Goal: Find specific page/section: Find specific page/section

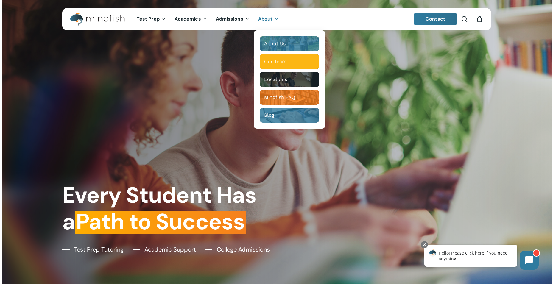
click at [286, 61] on div "Our Team" at bounding box center [289, 62] width 51 height 6
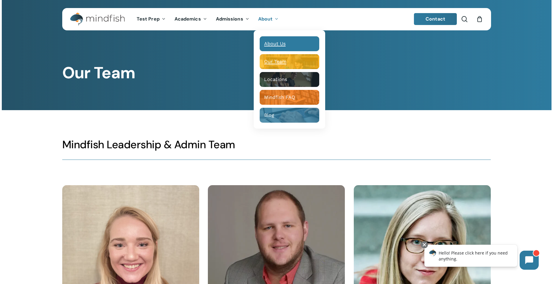
click at [283, 38] on div "Main Menu" at bounding box center [290, 43] width 60 height 15
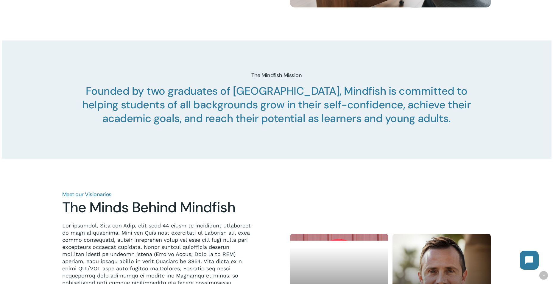
scroll to position [566, 0]
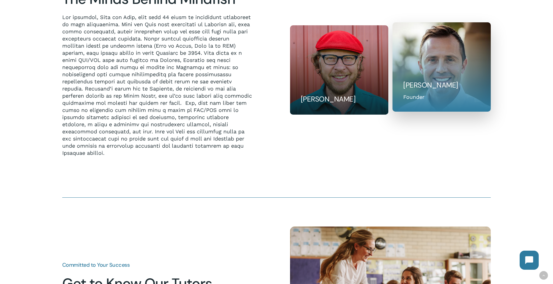
click at [430, 93] on div "Ryan Krug Founder" at bounding box center [441, 66] width 99 height 89
click at [405, 101] on div "Founder" at bounding box center [413, 97] width 21 height 8
click at [434, 53] on div at bounding box center [441, 67] width 99 height 90
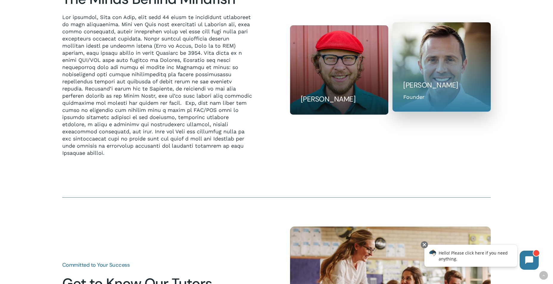
click at [434, 53] on div at bounding box center [441, 67] width 99 height 90
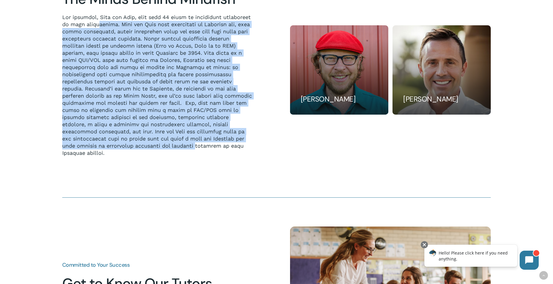
drag, startPoint x: 105, startPoint y: 24, endPoint x: 205, endPoint y: 150, distance: 160.6
click at [205, 150] on p at bounding box center [157, 85] width 190 height 143
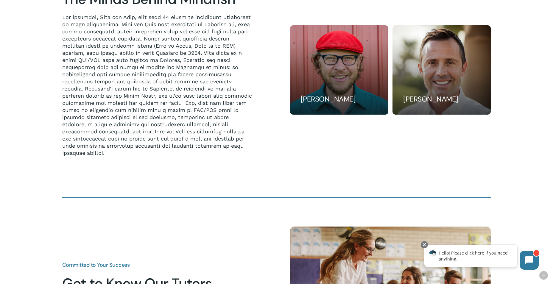
drag, startPoint x: 205, startPoint y: 150, endPoint x: 302, endPoint y: 153, distance: 97.1
click at [302, 153] on div "Bill Huston Founder Ryan Krug Founder" at bounding box center [390, 69] width 201 height 173
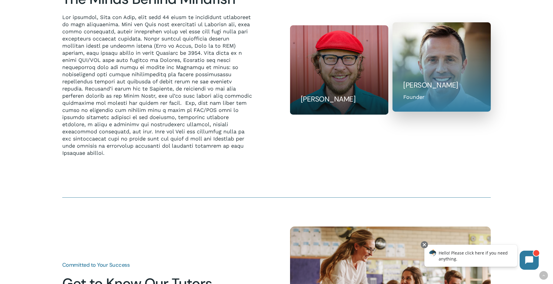
click at [444, 71] on div at bounding box center [441, 67] width 99 height 90
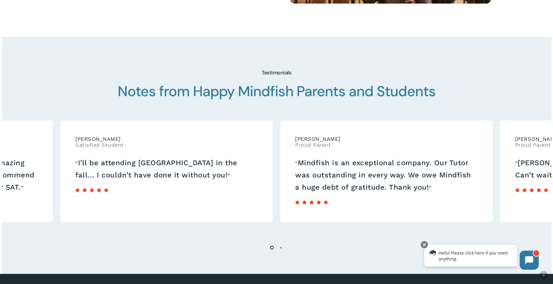
scroll to position [923, 0]
